Goal: Information Seeking & Learning: Learn about a topic

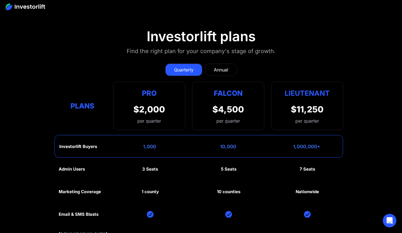
scroll to position [2526, 0]
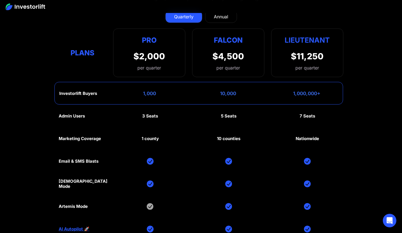
click at [226, 51] on div "Falcon $4,500 per quarter" at bounding box center [228, 52] width 72 height 48
click at [231, 45] on div "Falcon" at bounding box center [228, 39] width 29 height 11
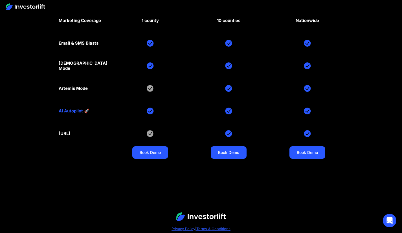
scroll to position [2643, 0]
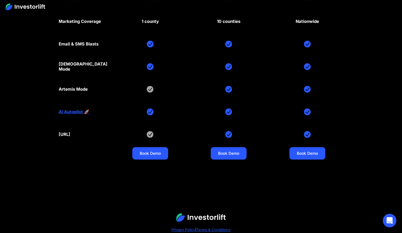
click at [83, 89] on div "Artemis Mode" at bounding box center [73, 89] width 29 height 5
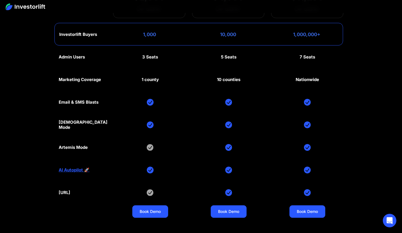
scroll to position [2587, 0]
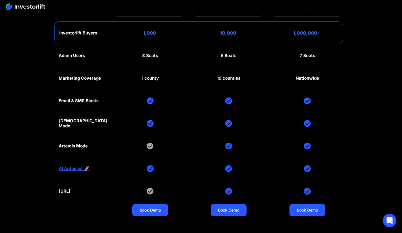
click at [229, 190] on img at bounding box center [228, 190] width 7 height 7
click at [75, 169] on link "AI Autopilot 🚀" at bounding box center [74, 168] width 31 height 5
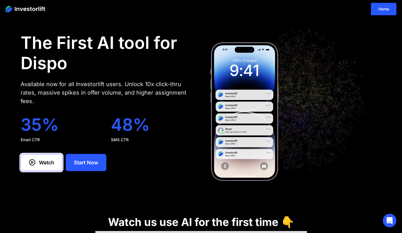
click at [41, 166] on div "Watch" at bounding box center [46, 162] width 15 height 8
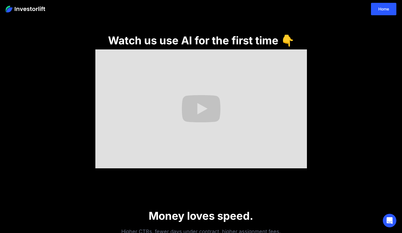
scroll to position [141, 0]
